Goal: Answer question/provide support: Share knowledge or assist other users

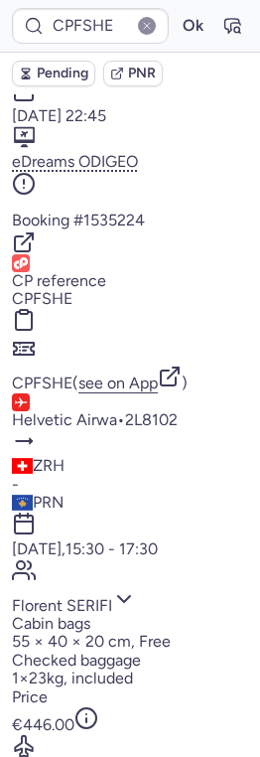
scroll to position [182, 0]
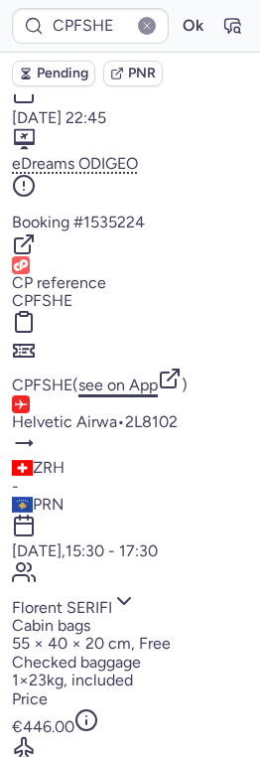
click at [130, 376] on button "see on App" at bounding box center [117, 385] width 79 height 18
click at [153, 376] on button "see on App" at bounding box center [117, 385] width 79 height 18
click at [125, 413] on button "CPFSHE" at bounding box center [151, 422] width 53 height 18
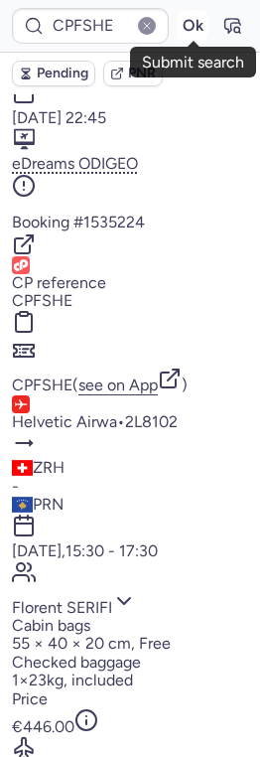
click at [188, 26] on button "Ok" at bounding box center [193, 26] width 32 height 32
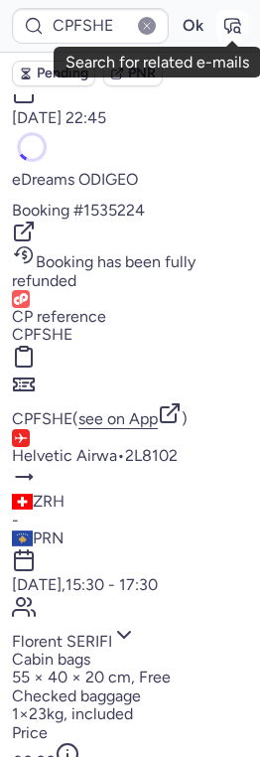
click at [227, 29] on icon "button" at bounding box center [232, 26] width 15 height 14
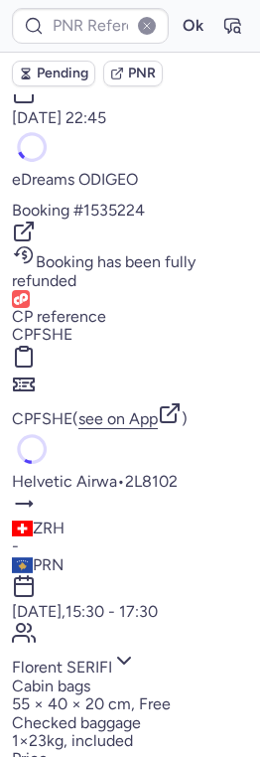
type input "CPFSHE"
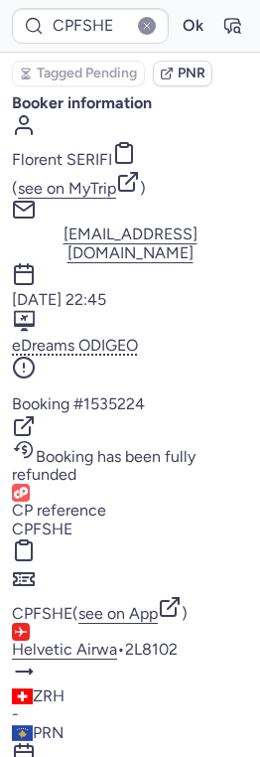
scroll to position [396, 0]
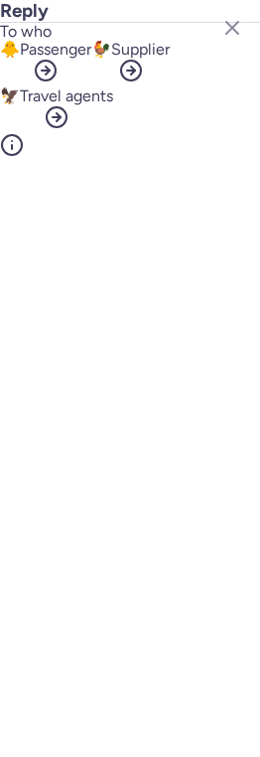
click at [91, 87] on button "🐥 Passenger" at bounding box center [45, 64] width 91 height 47
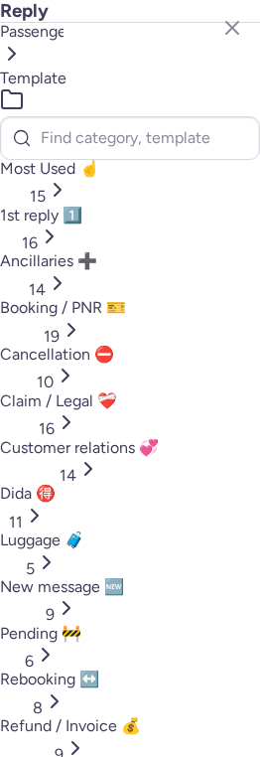
click at [70, 716] on span "Refund / Invoice 💰" at bounding box center [70, 725] width 141 height 19
select select "en"
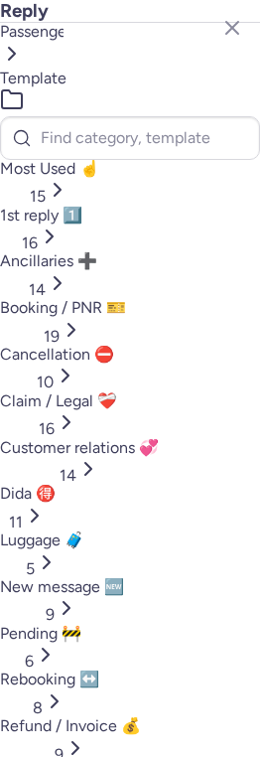
select select "en"
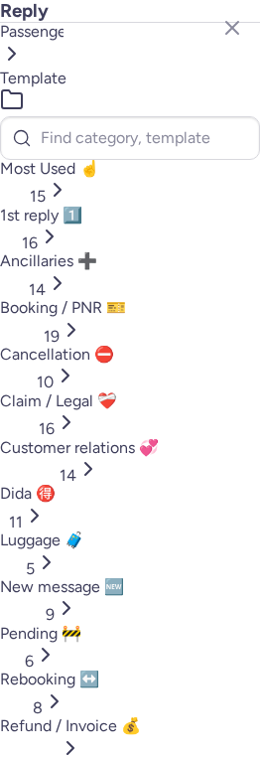
scroll to position [348, 0]
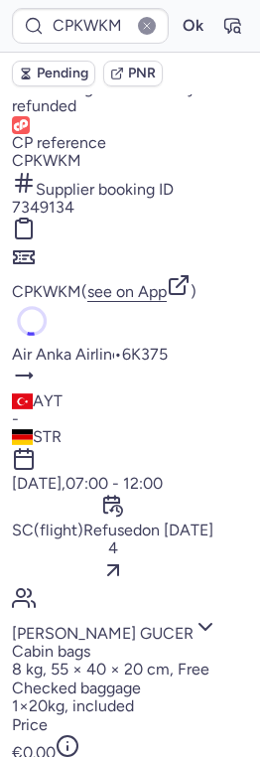
scroll to position [356, 0]
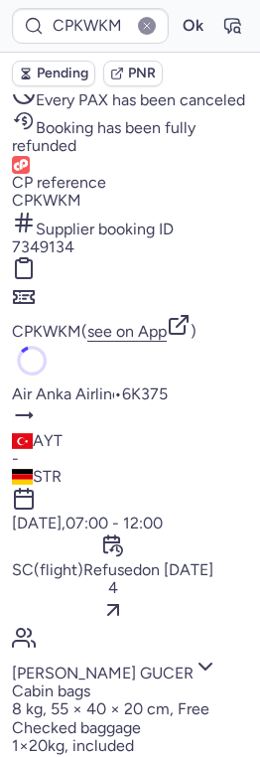
type input "CPFNGF"
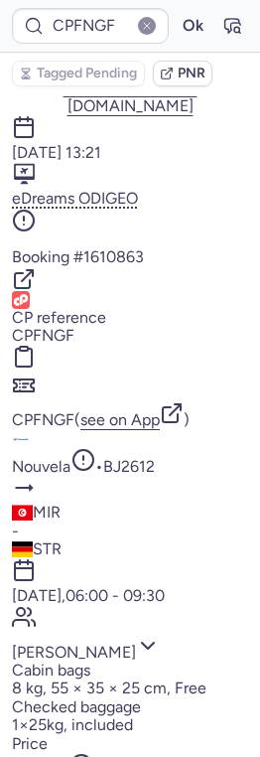
scroll to position [149, 0]
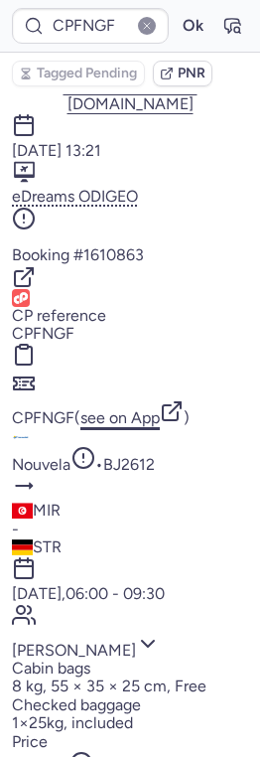
click at [156, 409] on button "see on App" at bounding box center [119, 418] width 79 height 18
click at [74, 409] on button "CPFNGF" at bounding box center [43, 418] width 63 height 18
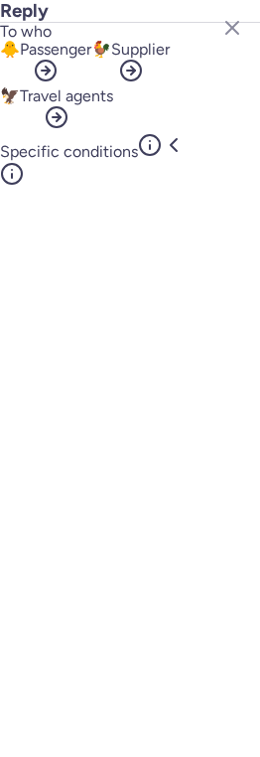
click at [91, 59] on span "Passenger" at bounding box center [55, 49] width 71 height 19
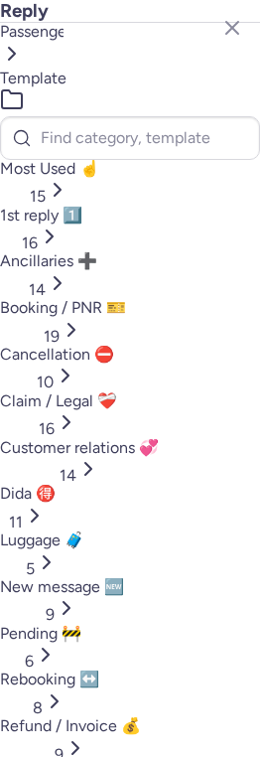
click at [77, 716] on span "Refund / Invoice 💰" at bounding box center [70, 725] width 141 height 19
select select "en"
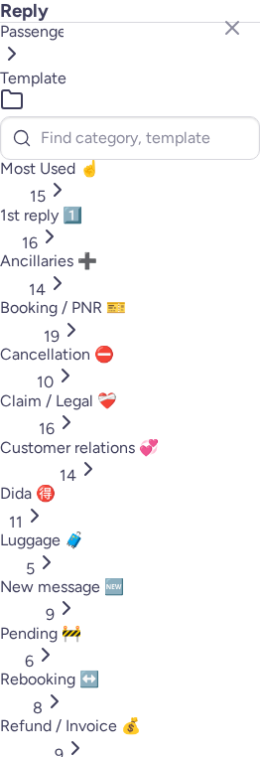
select select "en"
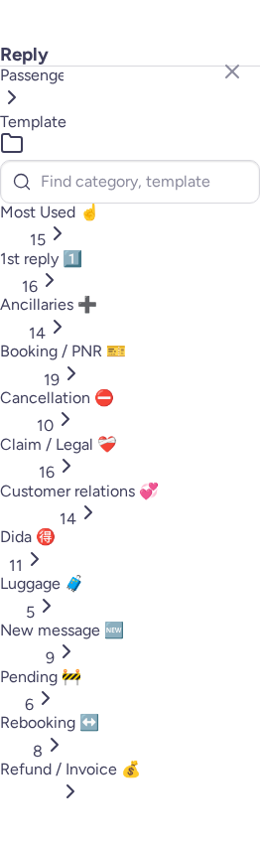
scroll to position [354, 0]
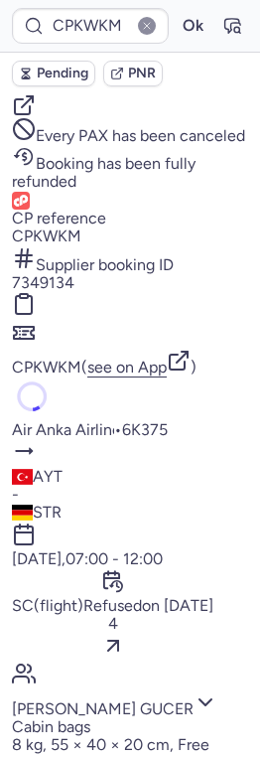
scroll to position [312, 0]
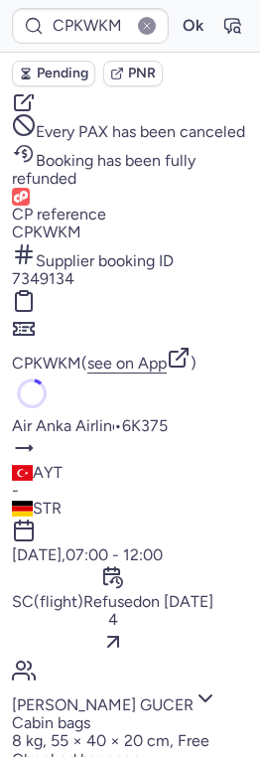
type input "CPB6S8"
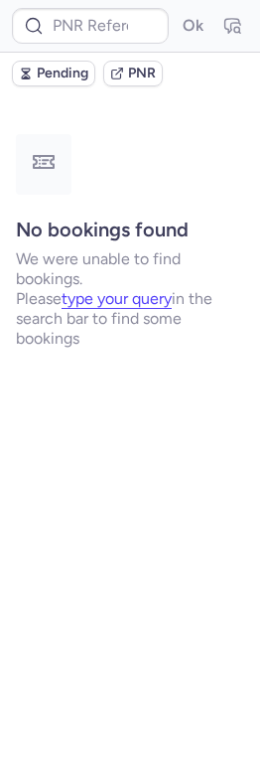
scroll to position [0, 0]
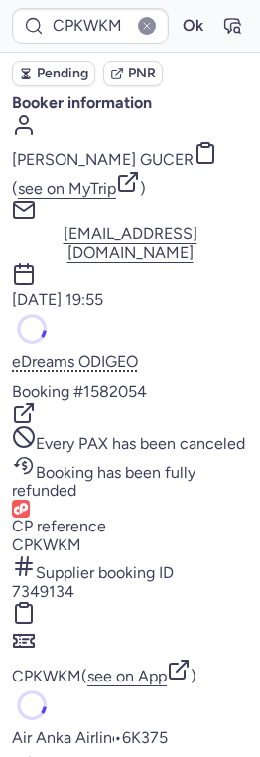
type input "CPFSHE"
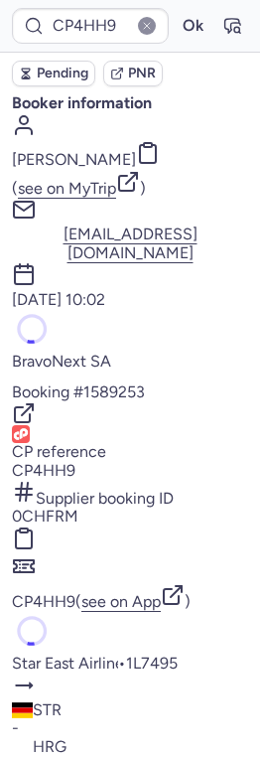
type input "CPB6S8"
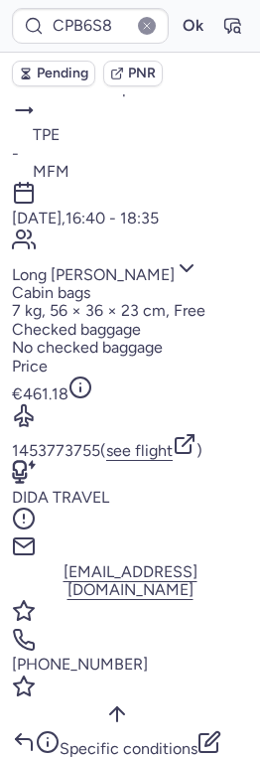
scroll to position [762, 0]
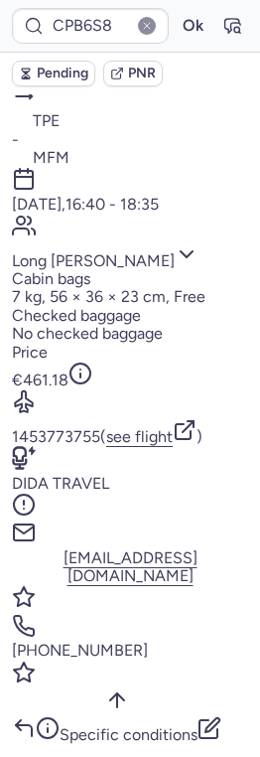
click at [217, 720] on icon "button" at bounding box center [209, 729] width 18 height 18
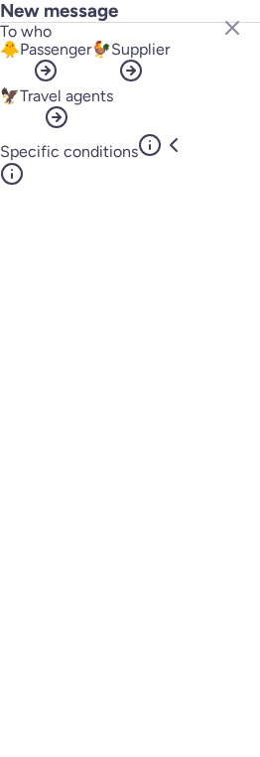
click at [105, 87] on button "🐓 Supplier" at bounding box center [130, 64] width 78 height 47
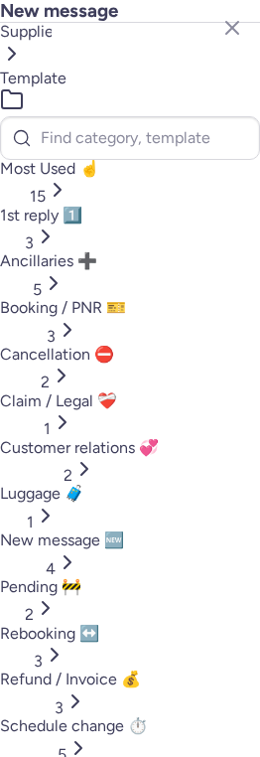
click at [73, 168] on span "Most Used ☝️" at bounding box center [49, 168] width 99 height 19
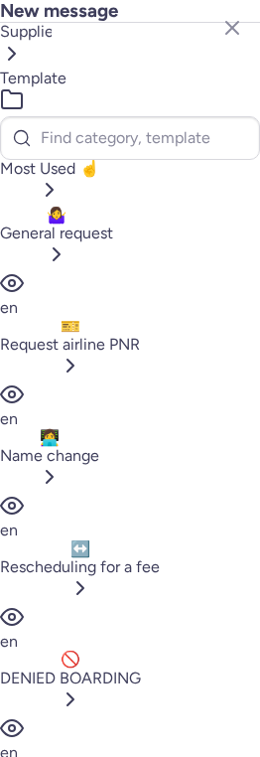
click at [74, 223] on span "General request" at bounding box center [56, 232] width 113 height 19
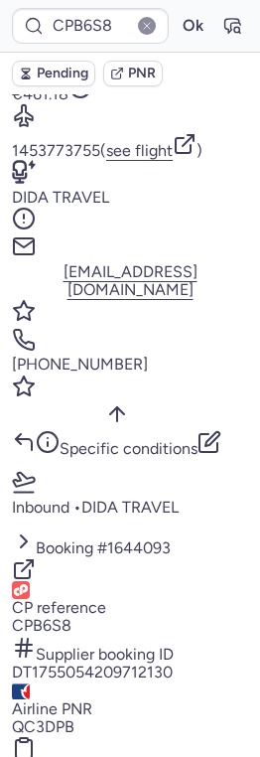
scroll to position [1052, 0]
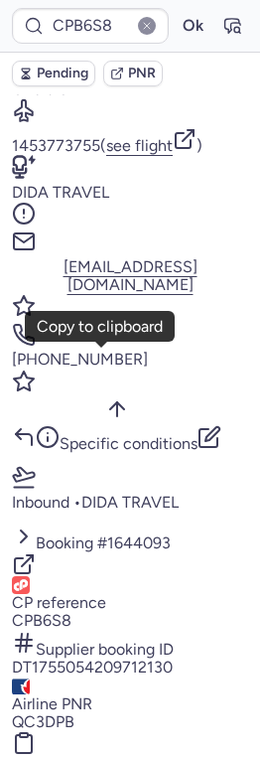
click at [123, 658] on button "DT1755054209712130" at bounding box center [92, 667] width 161 height 18
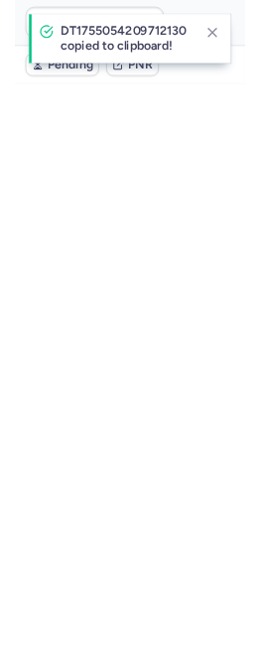
scroll to position [0, 0]
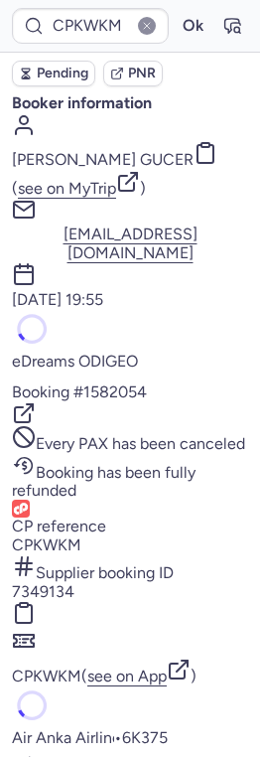
type input "CPB6S8"
